Goal: Transaction & Acquisition: Purchase product/service

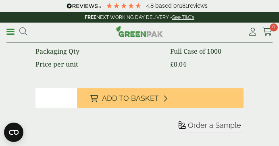
scroll to position [301, 0]
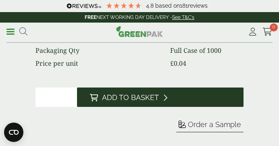
click at [128, 95] on span "Add to Basket" at bounding box center [130, 97] width 57 height 9
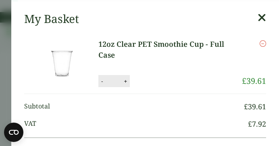
scroll to position [410, 0]
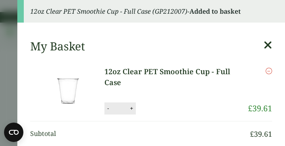
click at [263, 43] on icon at bounding box center [267, 44] width 8 height 11
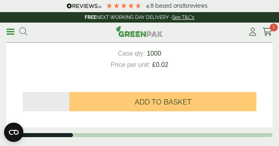
scroll to position [993, 0]
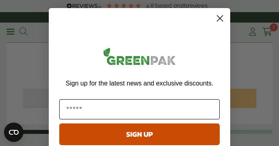
click at [153, 108] on input "Email" at bounding box center [139, 109] width 160 height 20
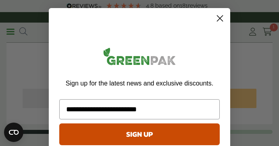
type input "**********"
click at [164, 127] on button "SIGN UP" at bounding box center [139, 134] width 160 height 22
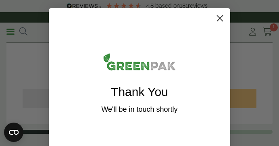
click at [215, 15] on circle "Close dialog" at bounding box center [219, 18] width 13 height 13
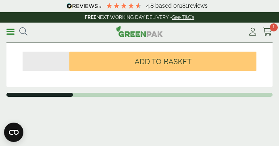
scroll to position [1020, 0]
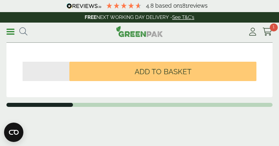
click at [172, 84] on div "Domed Lid no Hole (Fits PET Smoothie 9,12,16 & 20oz) £ 24.84 inc VAT £ 20.70 ex…" at bounding box center [139, 19] width 266 height 155
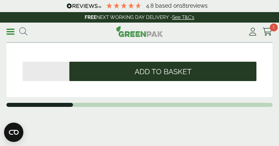
click at [180, 71] on span "Add to Basket" at bounding box center [162, 71] width 57 height 9
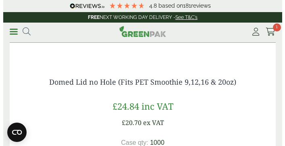
scroll to position [901, 0]
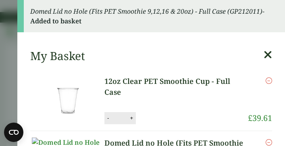
click at [263, 50] on icon at bounding box center [267, 54] width 8 height 11
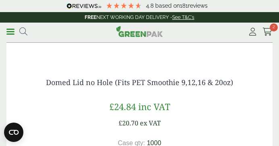
click at [12, 32] on link "Menu" at bounding box center [10, 31] width 8 height 8
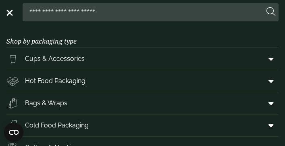
click at [83, 79] on span "Hot Food Packaging" at bounding box center [55, 81] width 60 height 10
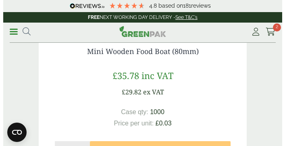
scroll to position [993, 0]
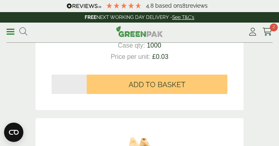
click at [6, 36] on div "**********" at bounding box center [139, 33] width 279 height 20
click at [7, 35] on link "Menu" at bounding box center [10, 31] width 8 height 8
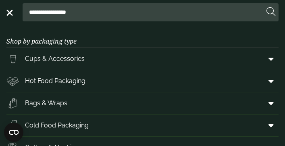
click at [270, 79] on span at bounding box center [269, 80] width 18 height 15
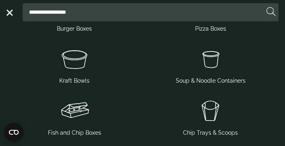
scroll to position [262, 0]
click at [64, 62] on img at bounding box center [75, 58] width 130 height 32
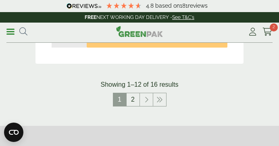
scroll to position [2875, 0]
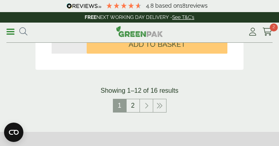
click at [136, 109] on link "2" at bounding box center [132, 105] width 13 height 13
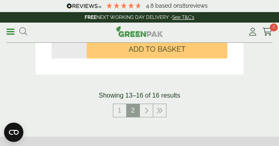
scroll to position [1000, 0]
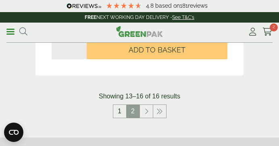
click at [123, 109] on link "1" at bounding box center [119, 111] width 13 height 13
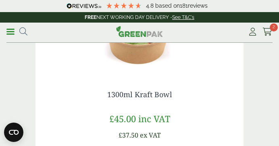
scroll to position [1559, 0]
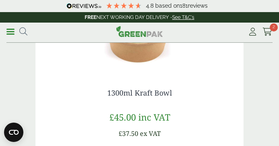
click at [138, 65] on img at bounding box center [139, 32] width 208 height 80
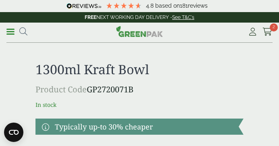
scroll to position [163, 0]
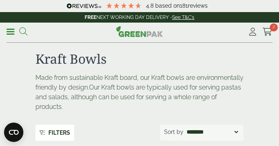
click at [26, 35] on link at bounding box center [23, 31] width 8 height 11
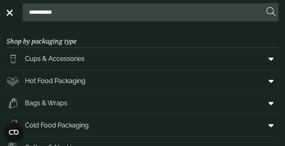
click at [80, 13] on input "**********" at bounding box center [145, 12] width 238 height 17
type input "*"
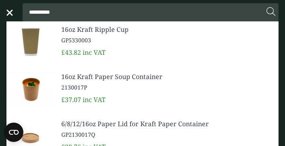
type input "**********"
click at [99, 81] on span "16oz Kraft Paper Soup Container" at bounding box center [166, 77] width 210 height 10
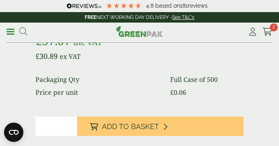
scroll to position [273, 0]
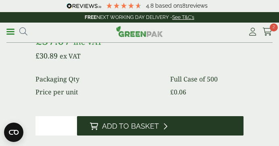
click at [148, 125] on span "Add to Basket" at bounding box center [130, 126] width 57 height 9
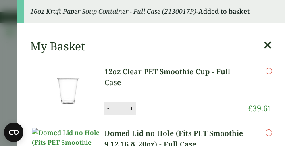
click at [263, 45] on icon at bounding box center [267, 44] width 8 height 11
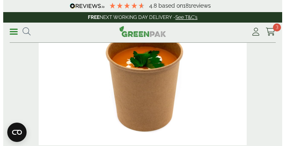
scroll to position [0, 0]
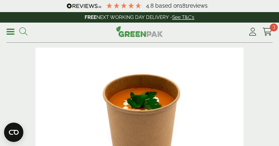
click at [25, 30] on icon at bounding box center [23, 31] width 8 height 8
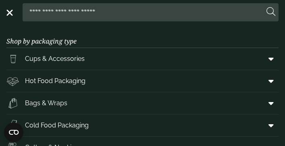
click at [72, 11] on input "search" at bounding box center [145, 12] width 238 height 17
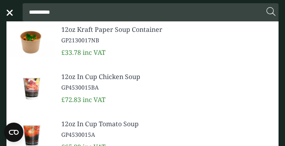
type input "*********"
click at [89, 43] on span "GP2130017NB" at bounding box center [166, 40] width 210 height 8
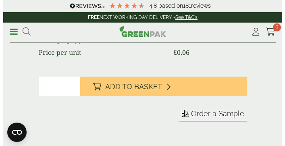
scroll to position [315, 0]
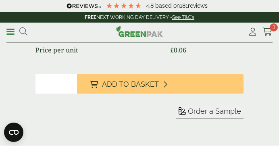
click at [65, 82] on input "*" at bounding box center [55, 83] width 41 height 19
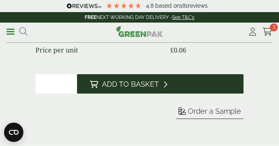
type input "*"
click at [116, 75] on button "Add to Basket" at bounding box center [160, 83] width 166 height 19
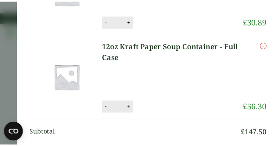
scroll to position [0, 0]
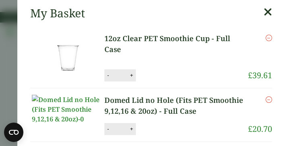
click at [263, 16] on icon at bounding box center [267, 11] width 8 height 11
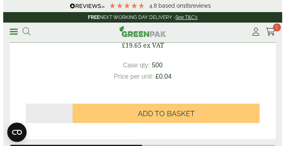
scroll to position [1012, 0]
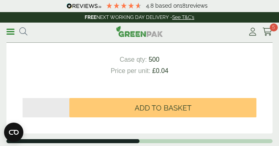
click at [54, 117] on input "*" at bounding box center [46, 107] width 47 height 19
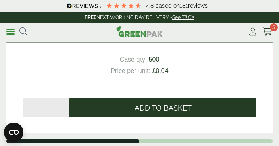
type input "*"
click at [102, 111] on button "Add to Basket" at bounding box center [162, 107] width 187 height 19
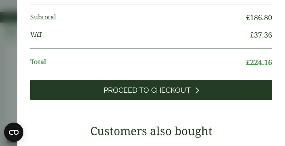
scroll to position [437, 0]
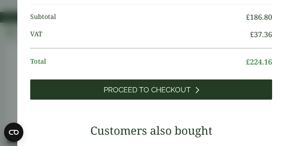
click at [202, 97] on link "Proceed to Checkout" at bounding box center [150, 89] width 241 height 20
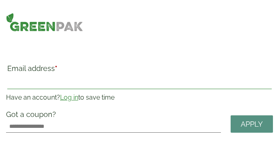
click at [59, 85] on input "Email address *" at bounding box center [139, 82] width 264 height 13
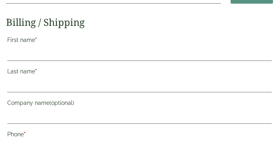
scroll to position [129, 0]
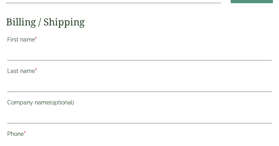
type input "**********"
click at [62, 53] on input "First name *" at bounding box center [139, 53] width 264 height 13
type input "********"
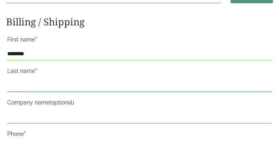
click at [73, 86] on input "Last name *" at bounding box center [139, 85] width 264 height 13
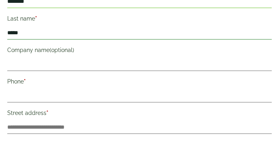
scroll to position [190, 0]
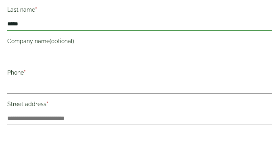
type input "*****"
click at [73, 86] on input "Phone *" at bounding box center [139, 86] width 264 height 13
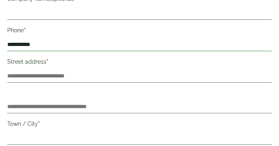
scroll to position [233, 0]
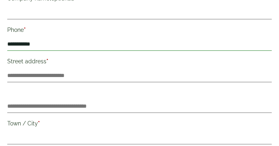
type input "**********"
click at [57, 80] on input "Street address *" at bounding box center [139, 75] width 264 height 13
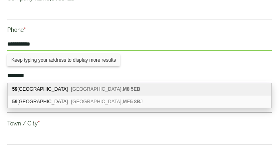
click at [70, 85] on div "[STREET_ADDRESS]" at bounding box center [139, 89] width 263 height 12
type input "**********"
type input "******"
type input "**********"
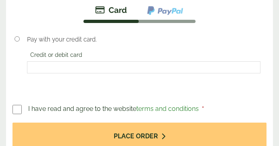
scroll to position [1109, 0]
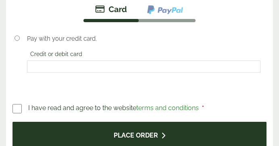
click at [161, 122] on button "Place order" at bounding box center [139, 135] width 254 height 26
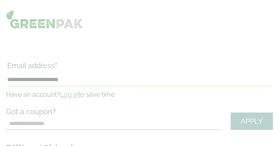
scroll to position [0, 0]
